Goal: Transaction & Acquisition: Purchase product/service

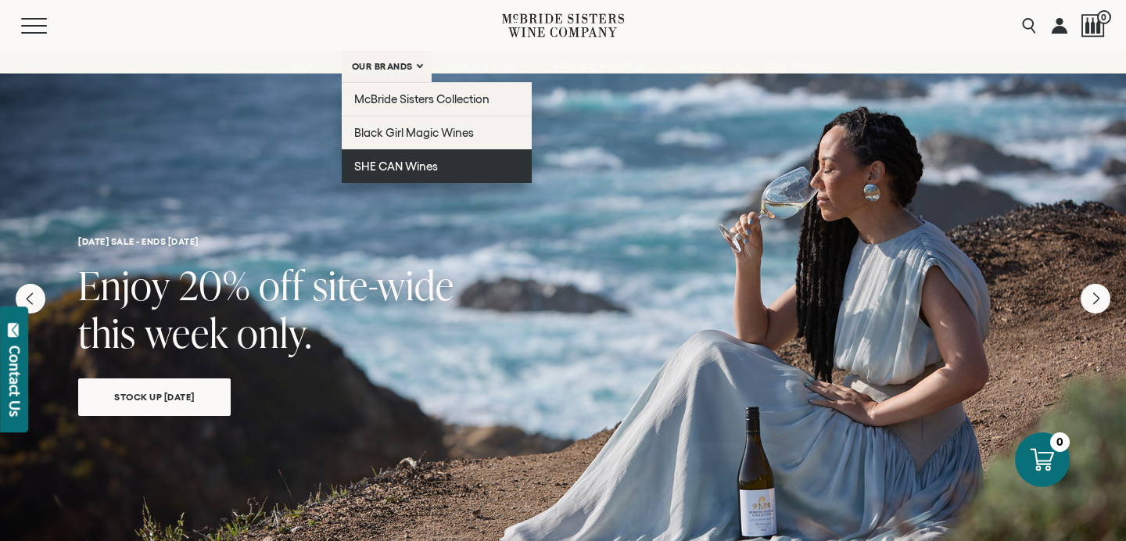
click at [395, 168] on span "SHE CAN Wines" at bounding box center [396, 165] width 84 height 13
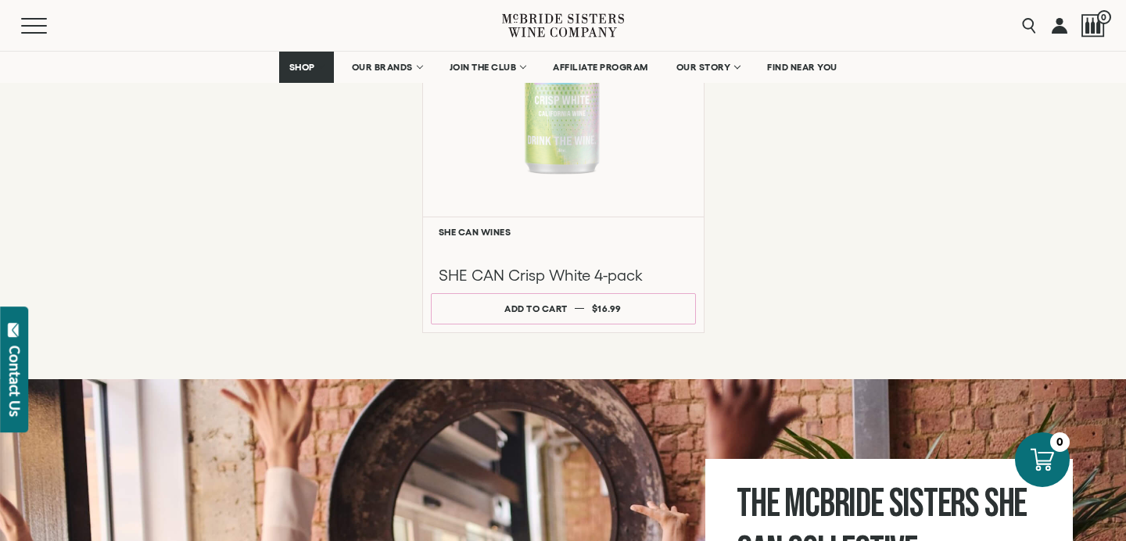
scroll to position [1431, 0]
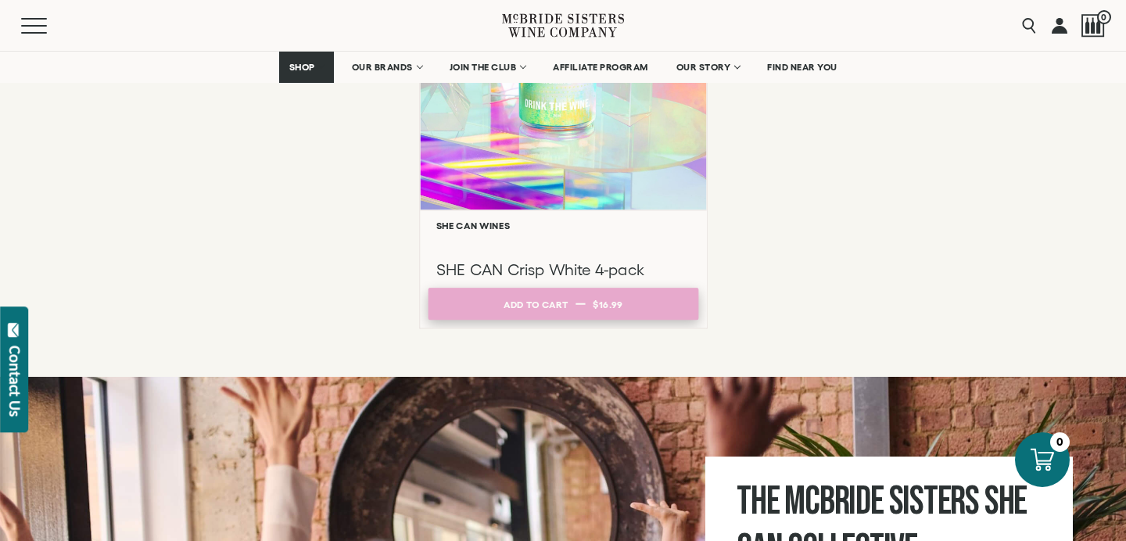
click at [484, 310] on button "Add to cart Regular price $16.99 Regular price Sale price $16.99 Unit price / p…" at bounding box center [563, 304] width 270 height 32
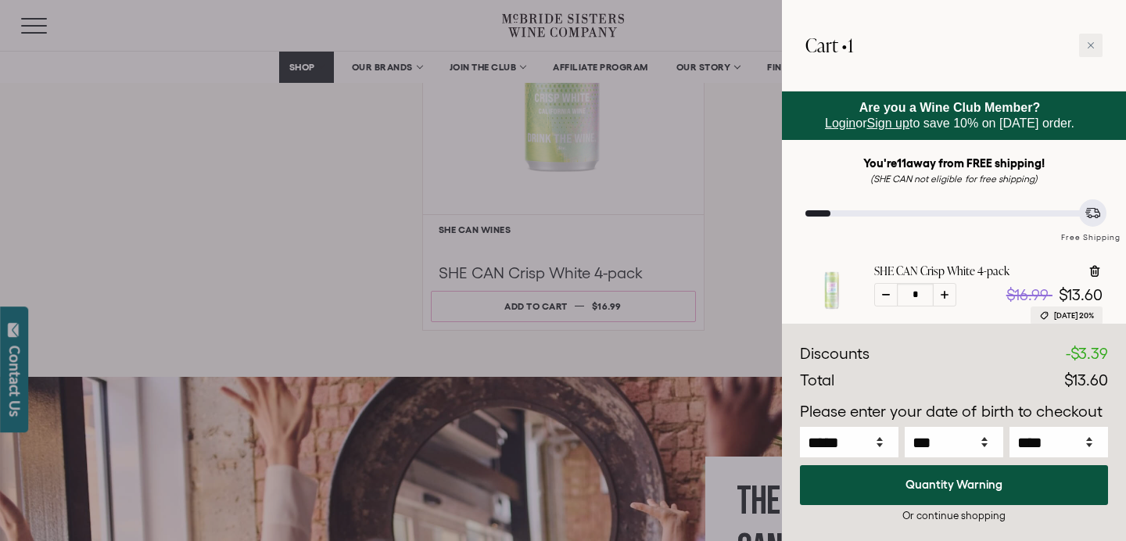
click at [944, 295] on icon at bounding box center [944, 295] width 8 height 8
type input "*"
click at [944, 295] on icon at bounding box center [944, 295] width 8 height 8
type input "*"
click at [944, 295] on icon at bounding box center [944, 295] width 8 height 8
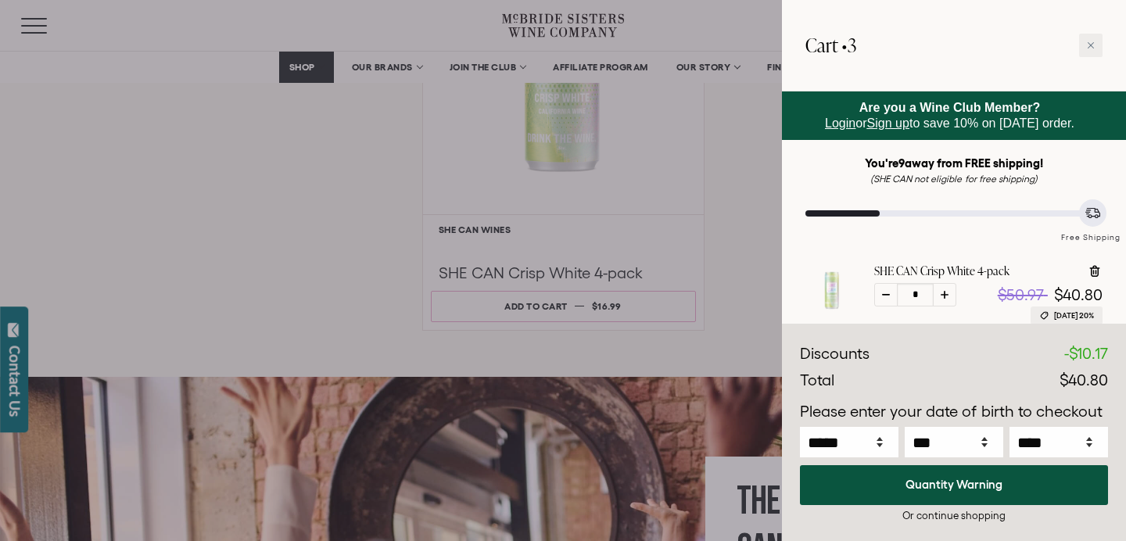
type input "*"
click at [944, 295] on icon at bounding box center [944, 295] width 8 height 8
type input "*"
click at [943, 295] on icon at bounding box center [944, 295] width 8 height 8
type input "*"
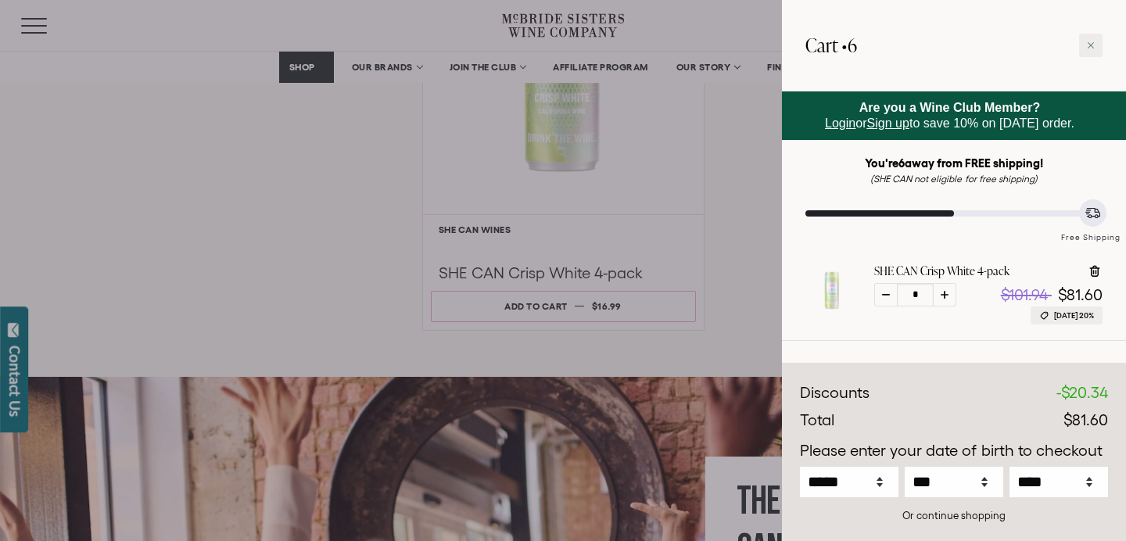
click at [943, 295] on icon at bounding box center [944, 295] width 8 height 8
type input "*"
click at [943, 295] on icon at bounding box center [944, 295] width 8 height 8
type input "*"
click at [943, 296] on icon at bounding box center [944, 295] width 8 height 8
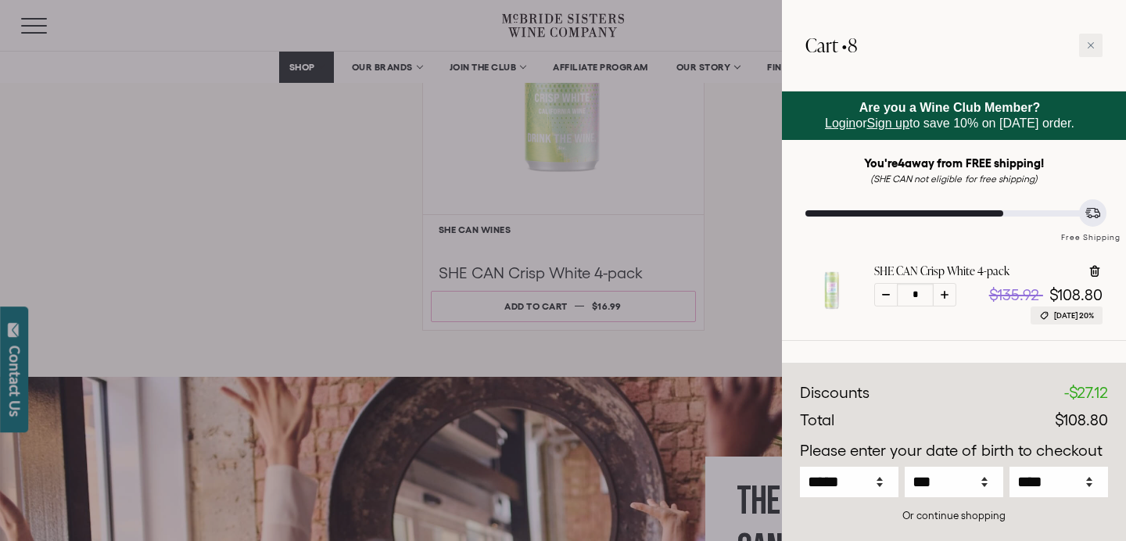
type input "*"
click at [943, 296] on icon at bounding box center [944, 295] width 8 height 8
type input "*"
click at [882, 295] on icon at bounding box center [886, 295] width 8 height 2
type input "**"
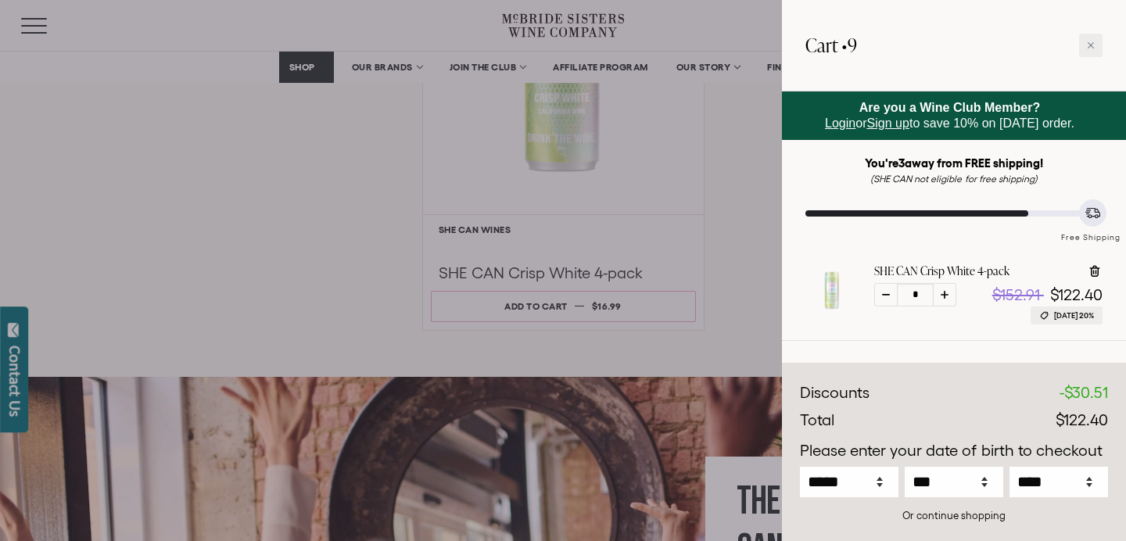
click at [882, 295] on icon at bounding box center [886, 295] width 8 height 2
type input "*"
click at [882, 295] on icon at bounding box center [886, 295] width 8 height 2
type input "*"
click at [882, 295] on icon at bounding box center [886, 295] width 8 height 2
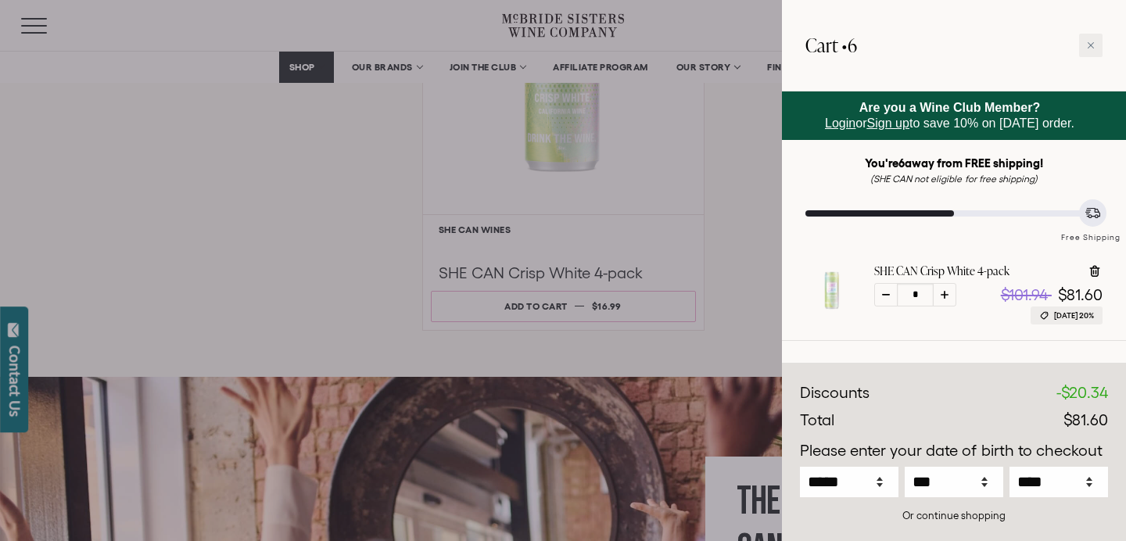
type input "*"
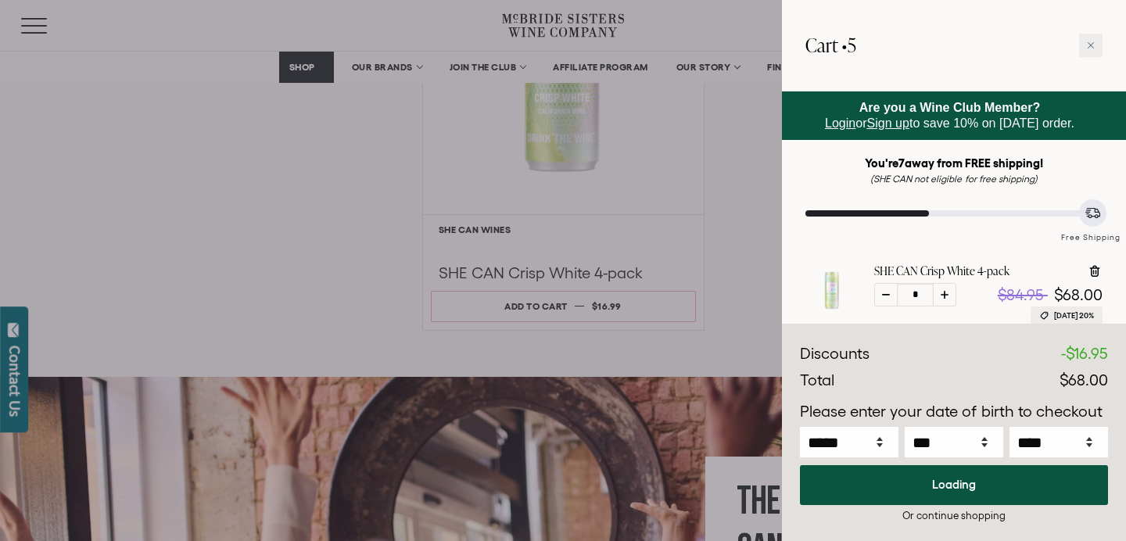
click at [882, 295] on icon at bounding box center [886, 295] width 8 height 2
type input "*"
click at [882, 295] on icon at bounding box center [886, 295] width 8 height 2
type input "*"
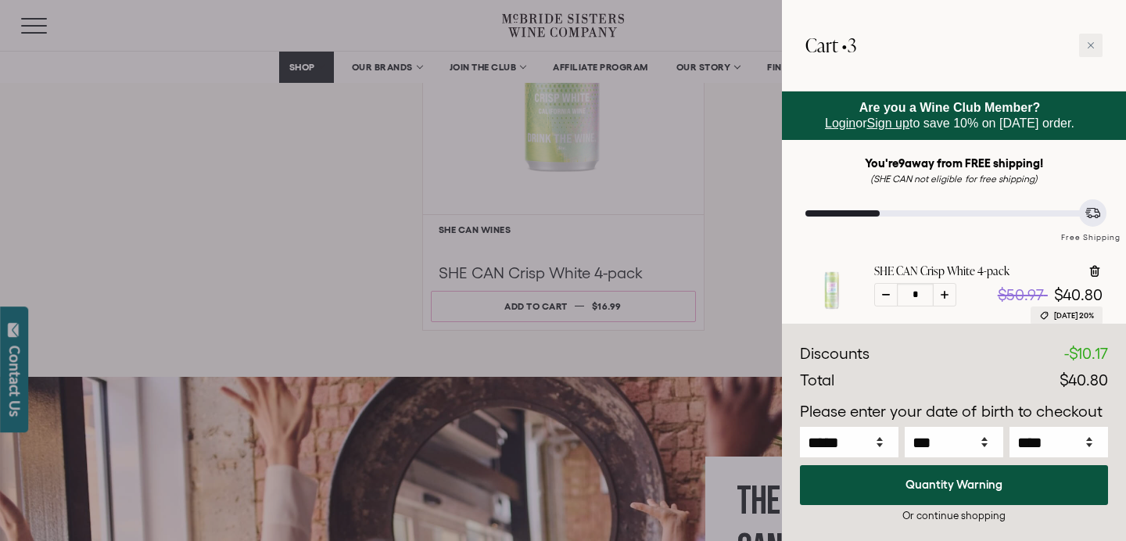
click at [882, 295] on icon at bounding box center [886, 295] width 8 height 2
type input "*"
click at [882, 295] on icon at bounding box center [886, 295] width 8 height 2
type input "*"
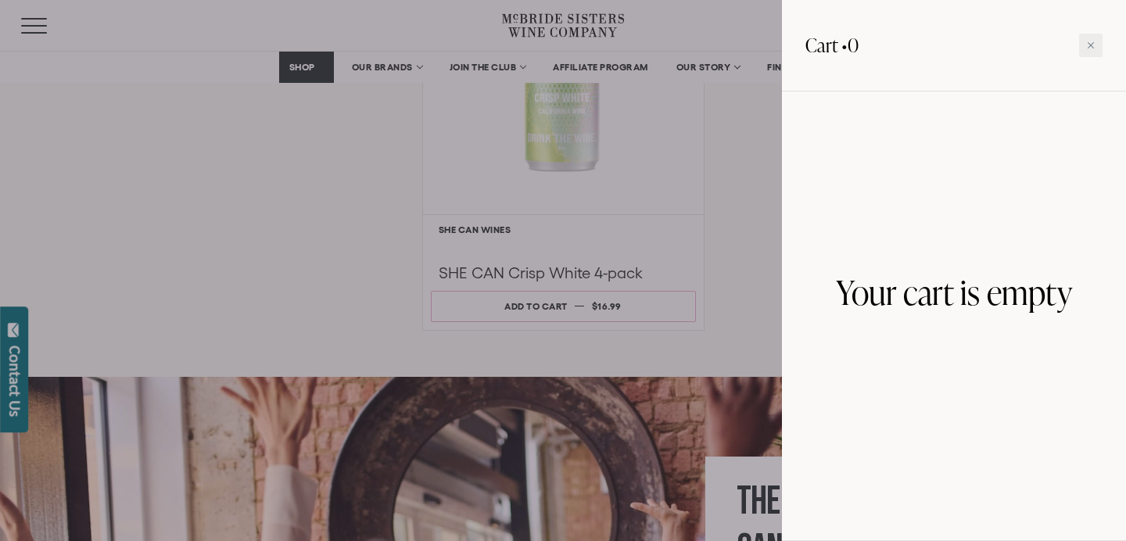
click at [882, 295] on div "Your cart is empty" at bounding box center [953, 292] width 283 height 99
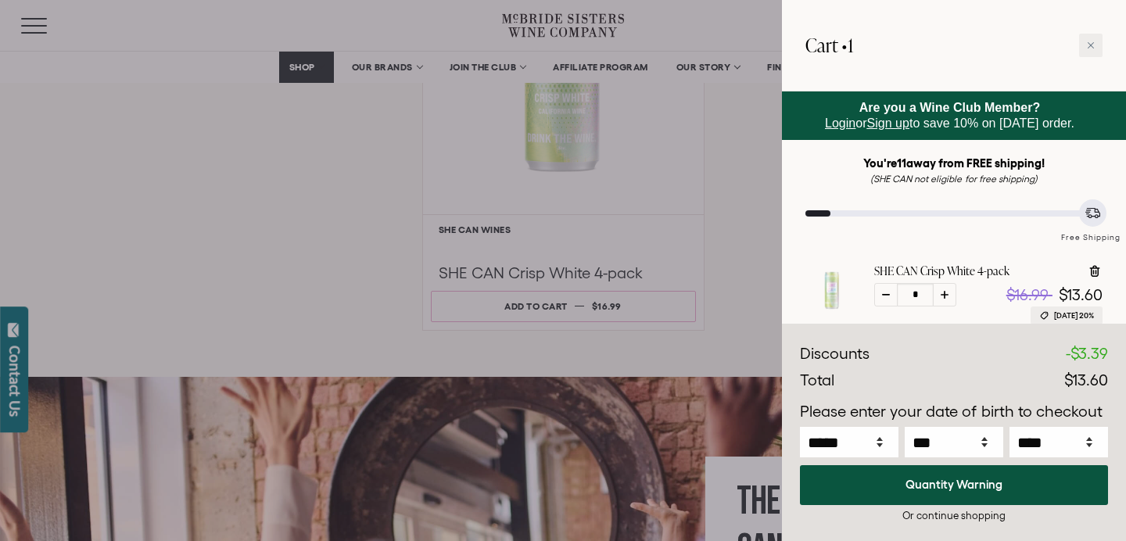
click at [882, 295] on icon at bounding box center [886, 295] width 8 height 2
type input "*"
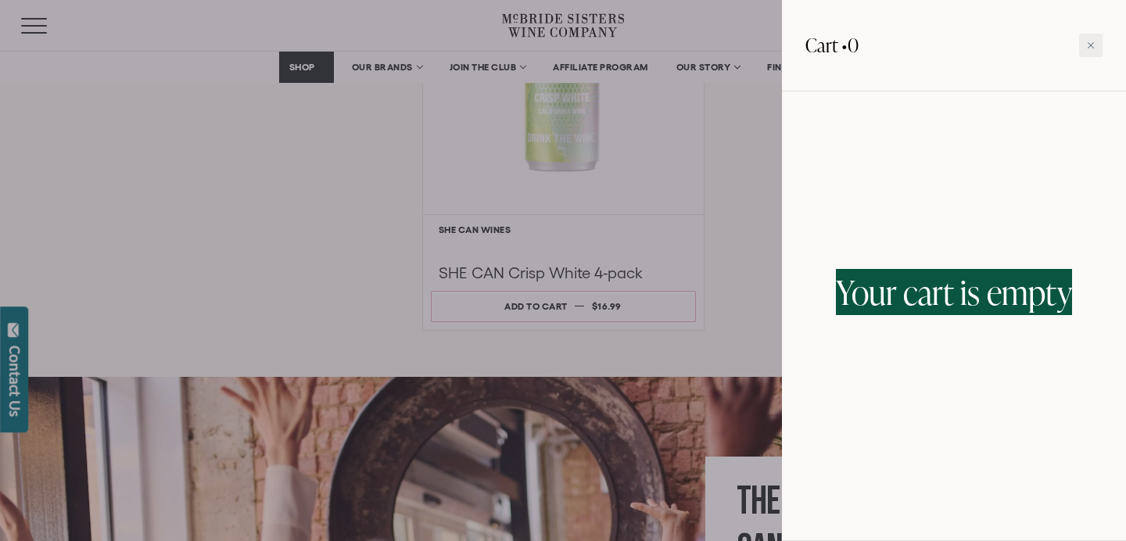
click at [882, 295] on h3 "Your cart is empty" at bounding box center [954, 292] width 236 height 33
